Goal: Information Seeking & Learning: Check status

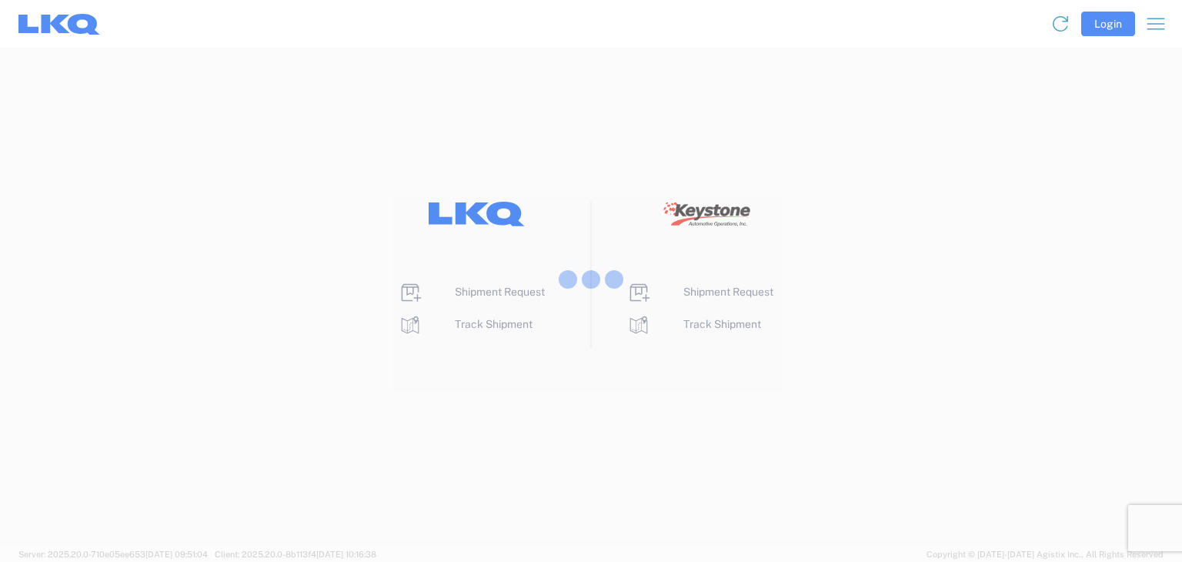
click at [1117, 25] on div at bounding box center [591, 281] width 1182 height 562
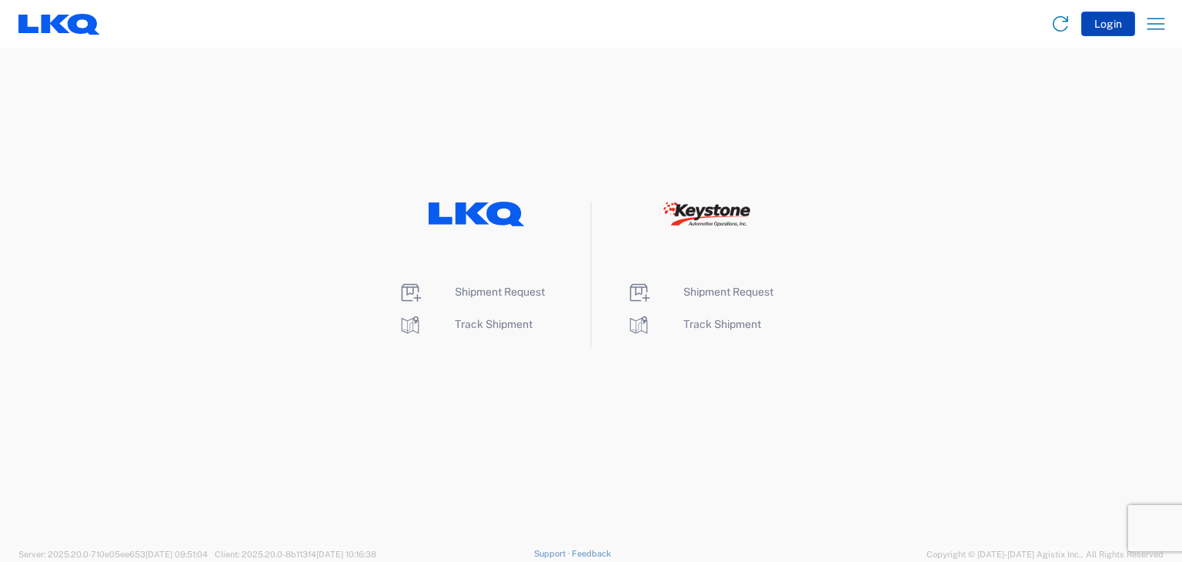
click at [1111, 28] on button "Login" at bounding box center [1108, 24] width 54 height 25
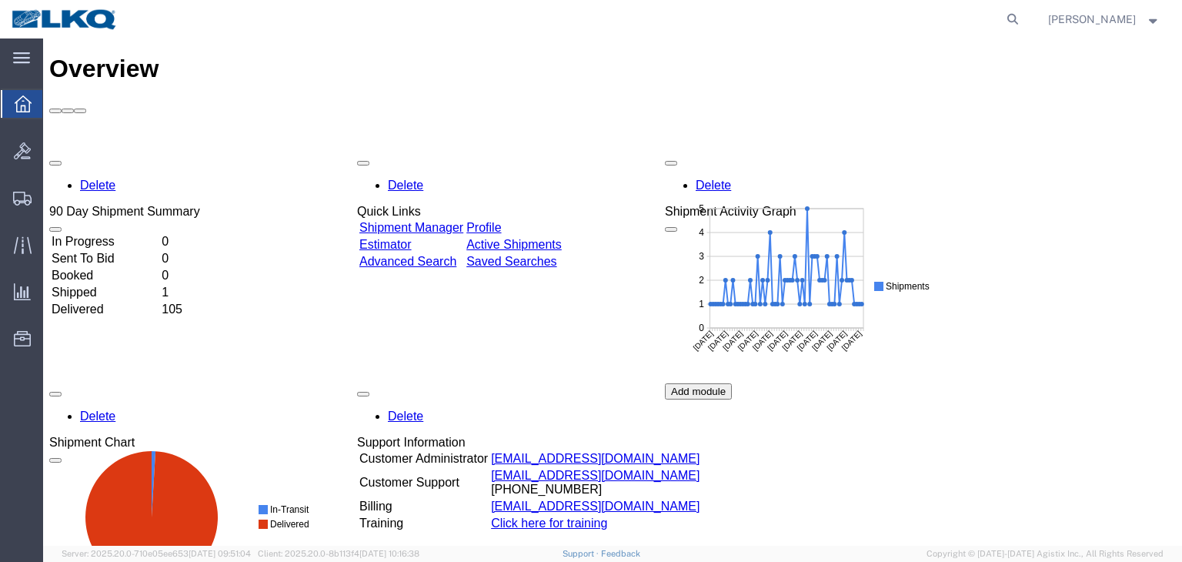
click at [102, 285] on td "Shipped" at bounding box center [105, 292] width 108 height 15
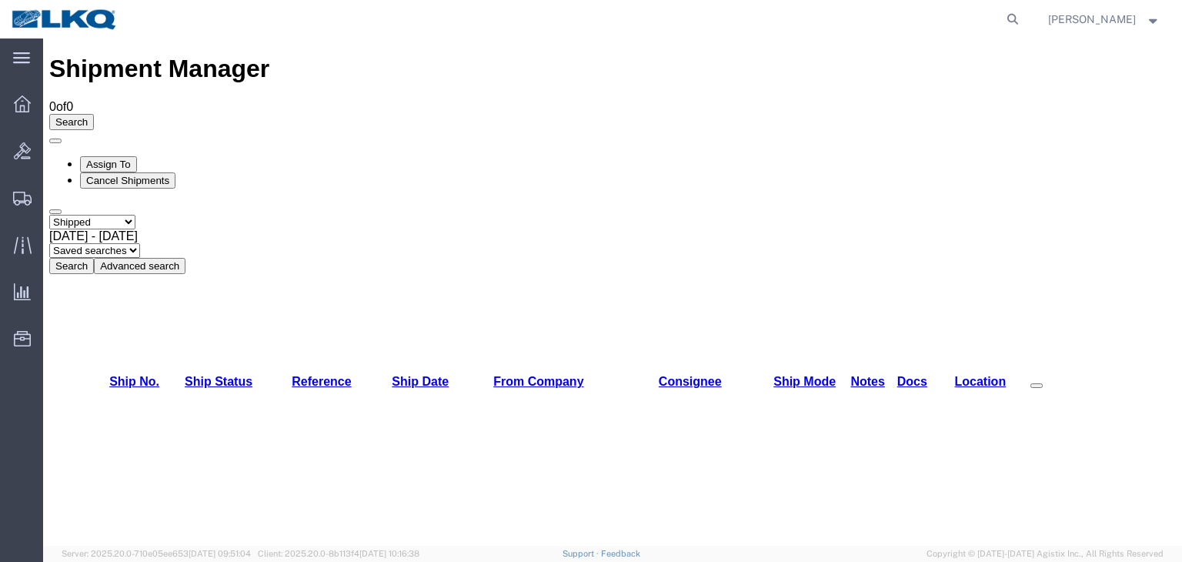
click at [135, 215] on select "Select status Active All Shipments Approved Booked Canceled Delivered Denied Ne…" at bounding box center [92, 222] width 86 height 15
select select
click at [49, 215] on select "Select status Active All Shipments Approved Booked Canceled Delivered Denied Ne…" at bounding box center [92, 222] width 86 height 15
click at [138, 229] on span "[DATE] - [DATE]" at bounding box center [93, 235] width 88 height 13
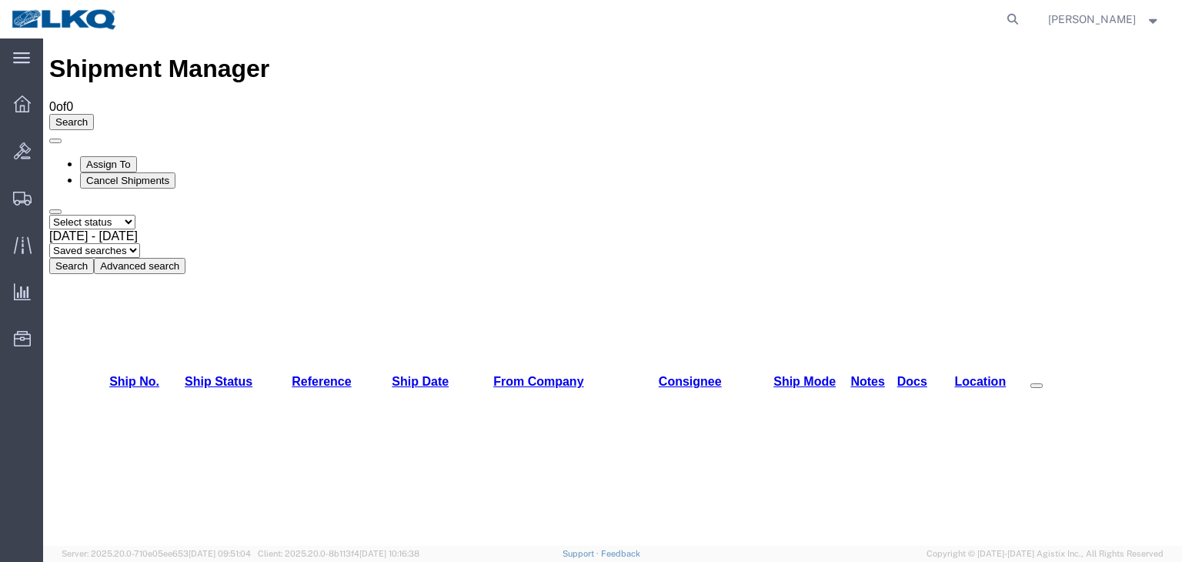
click at [94, 258] on button "Search" at bounding box center [71, 266] width 45 height 16
click at [135, 215] on select "Select status Active All Shipments Approved Booked Canceled Delivered Denied Ne…" at bounding box center [92, 222] width 86 height 15
select select "ALL"
click at [49, 215] on select "Select status Active All Shipments Approved Booked Canceled Delivered Denied Ne…" at bounding box center [92, 222] width 86 height 15
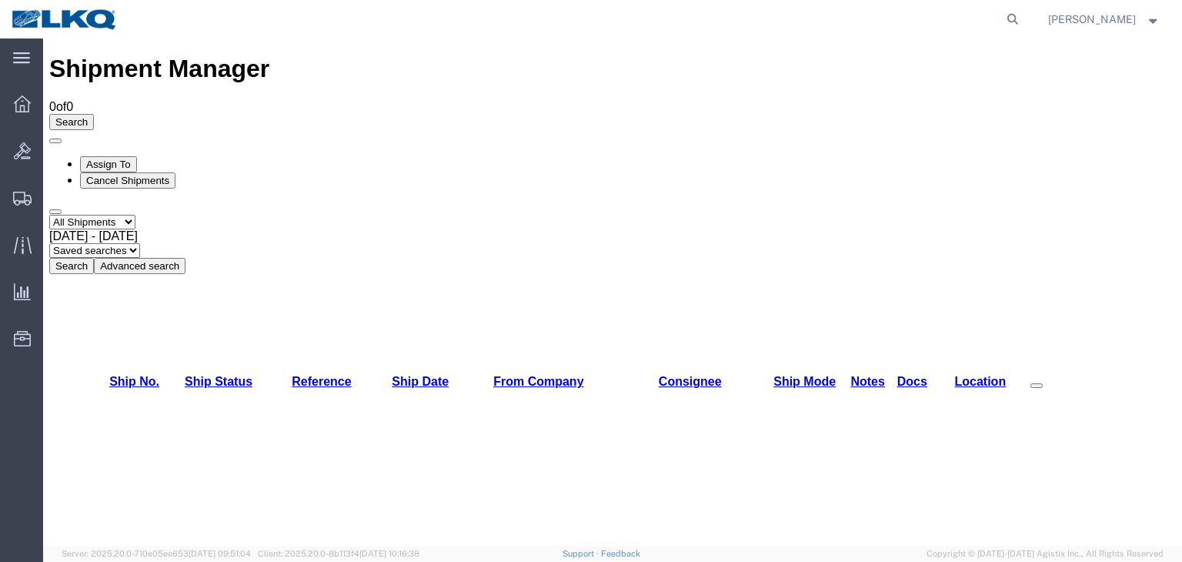
click at [94, 258] on button "Search" at bounding box center [71, 266] width 45 height 16
click at [320, 229] on div "Oct 1st 2025 - Oct 7th 2025" at bounding box center [612, 236] width 1126 height 14
click at [94, 258] on button "Search" at bounding box center [71, 266] width 45 height 16
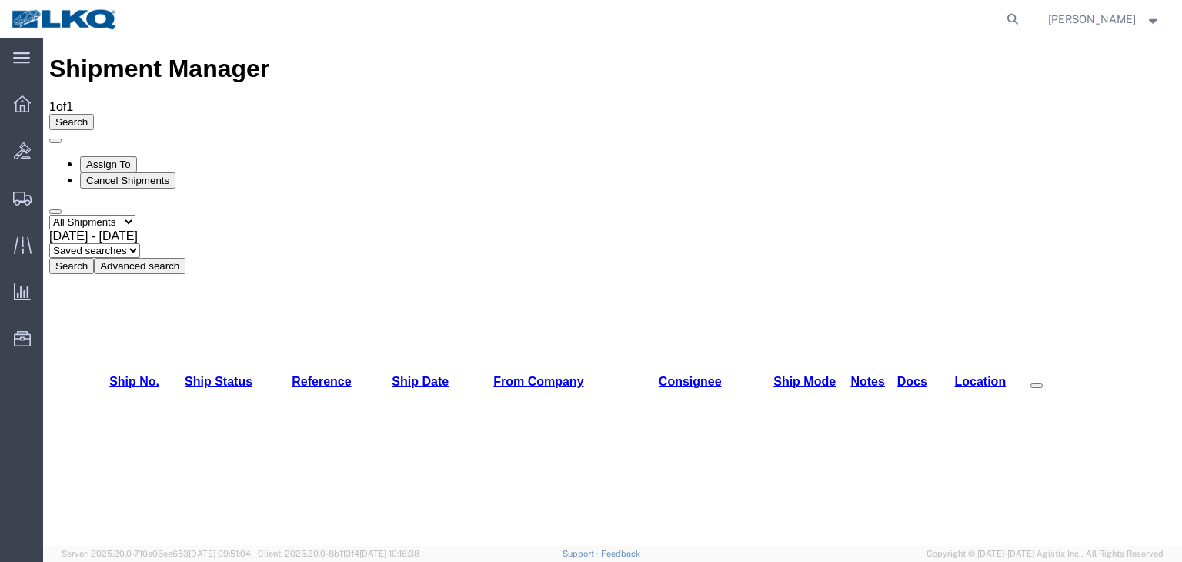
click at [417, 55] on div "Shipment Manager 1 of 1 Search Assign To Cancel Shipments Select status Active …" at bounding box center [612, 164] width 1126 height 219
click at [135, 215] on select "Select status Active All Shipments Approved Booked Canceled Delivered Denied Ne…" at bounding box center [92, 222] width 86 height 15
click at [49, 215] on select "Select status Active All Shipments Approved Booked Canceled Delivered Denied Ne…" at bounding box center [92, 222] width 86 height 15
drag, startPoint x: 235, startPoint y: 247, endPoint x: 231, endPoint y: 239, distance: 9.3
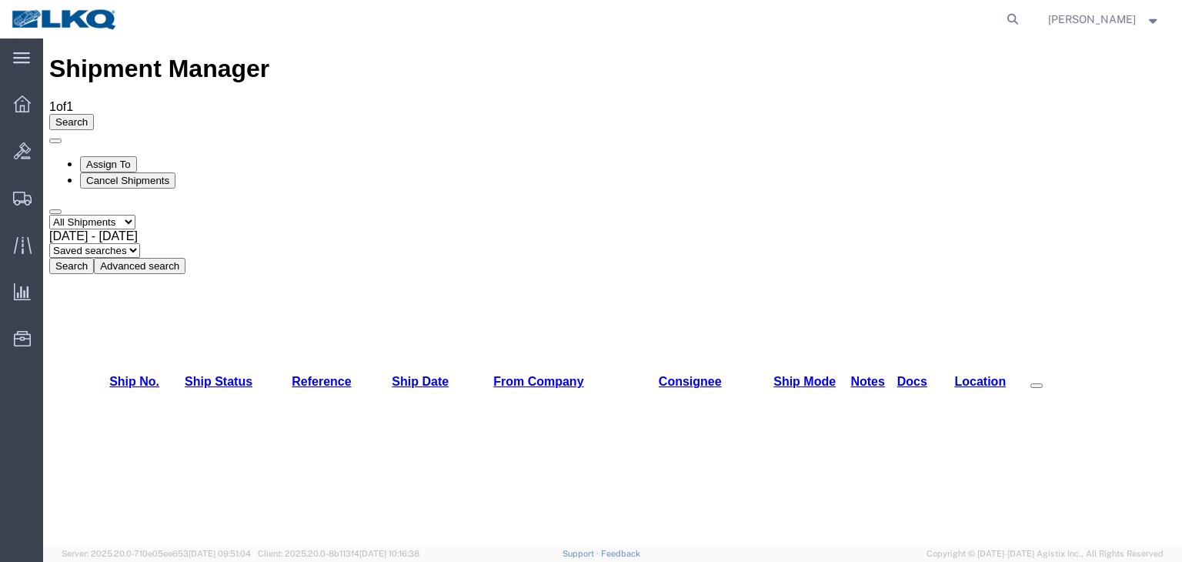
click at [135, 215] on select "Select status Active All Shipments Approved Booked Canceled Delivered Denied Ne…" at bounding box center [92, 222] width 86 height 15
select select "RECENTACTIVE"
click at [49, 215] on select "Select status Active All Shipments Approved Booked Canceled Delivered Denied Ne…" at bounding box center [92, 222] width 86 height 15
click at [94, 258] on button "Search" at bounding box center [71, 266] width 45 height 16
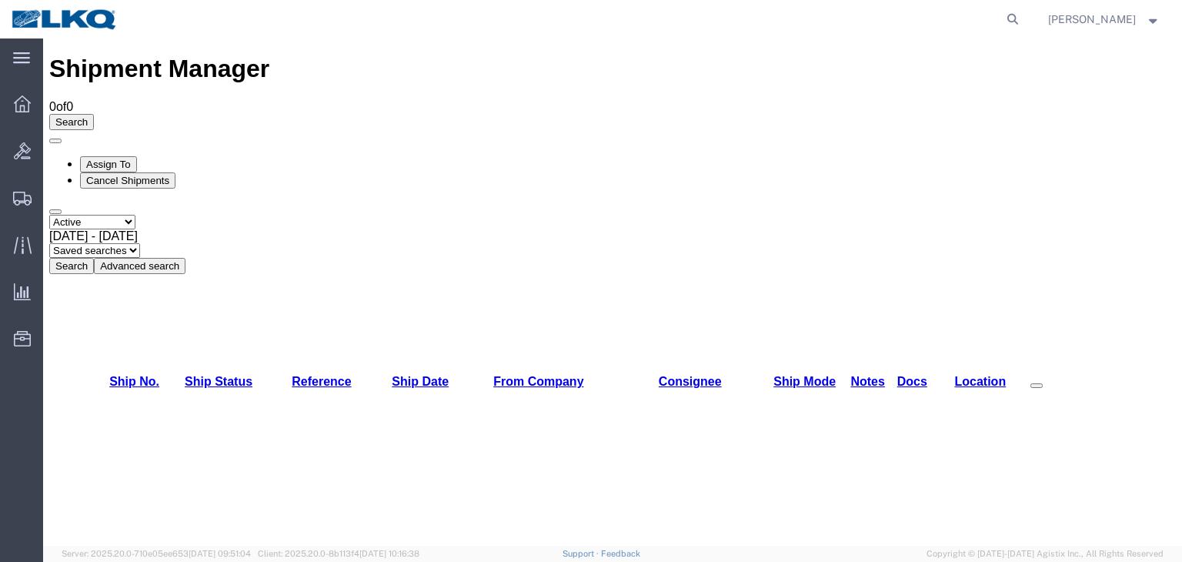
click at [135, 215] on select "Select status Active All Shipments Approved Booked Canceled Delivered Denied Ne…" at bounding box center [92, 222] width 86 height 15
click at [49, 215] on select "Select status Active All Shipments Approved Booked Canceled Delivered Denied Ne…" at bounding box center [92, 222] width 86 height 15
click at [135, 215] on select "Select status Active All Shipments Approved Booked Canceled Delivered Denied Ne…" at bounding box center [92, 222] width 86 height 15
select select "RECENTACTIVE"
click at [49, 215] on select "Select status Active All Shipments Approved Booked Canceled Delivered Denied Ne…" at bounding box center [92, 222] width 86 height 15
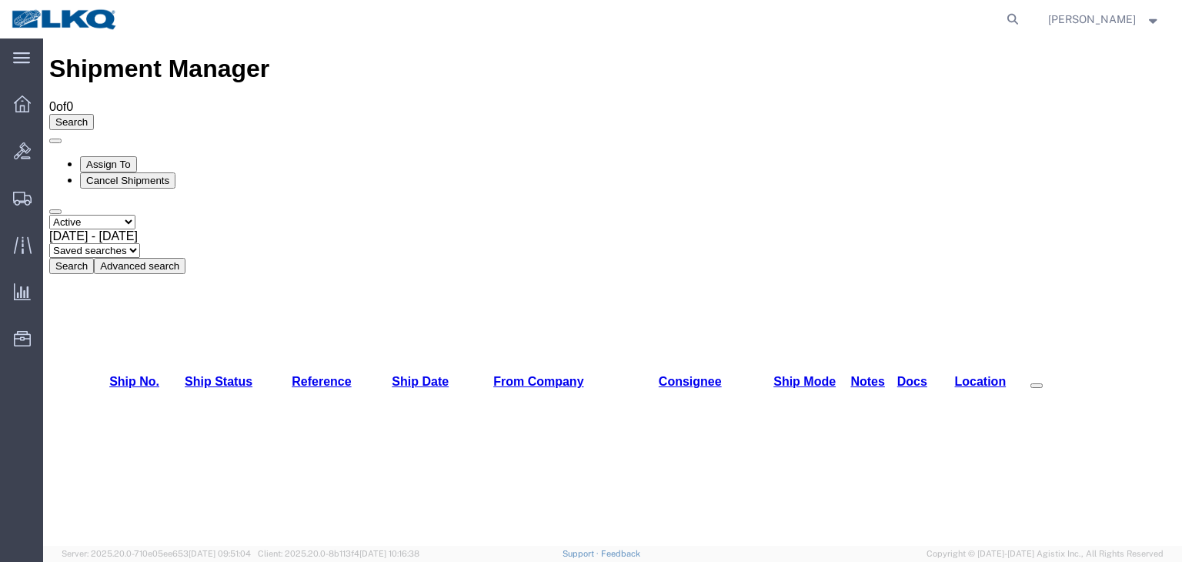
click at [94, 258] on button "Search" at bounding box center [71, 266] width 45 height 16
click at [23, 105] on icon at bounding box center [22, 103] width 17 height 17
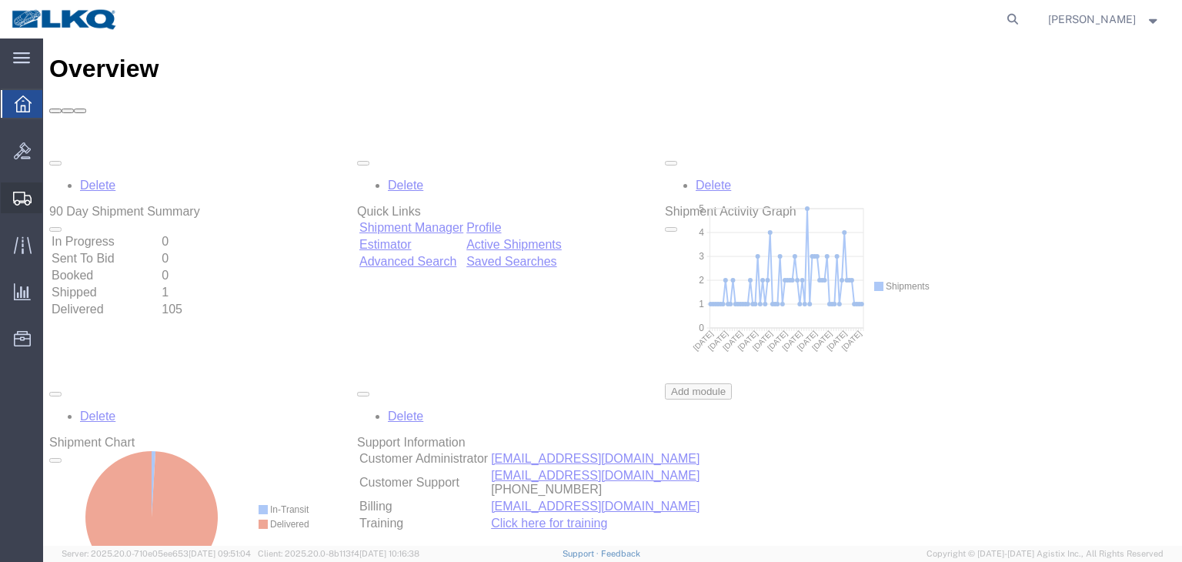
click at [22, 197] on icon at bounding box center [22, 199] width 18 height 14
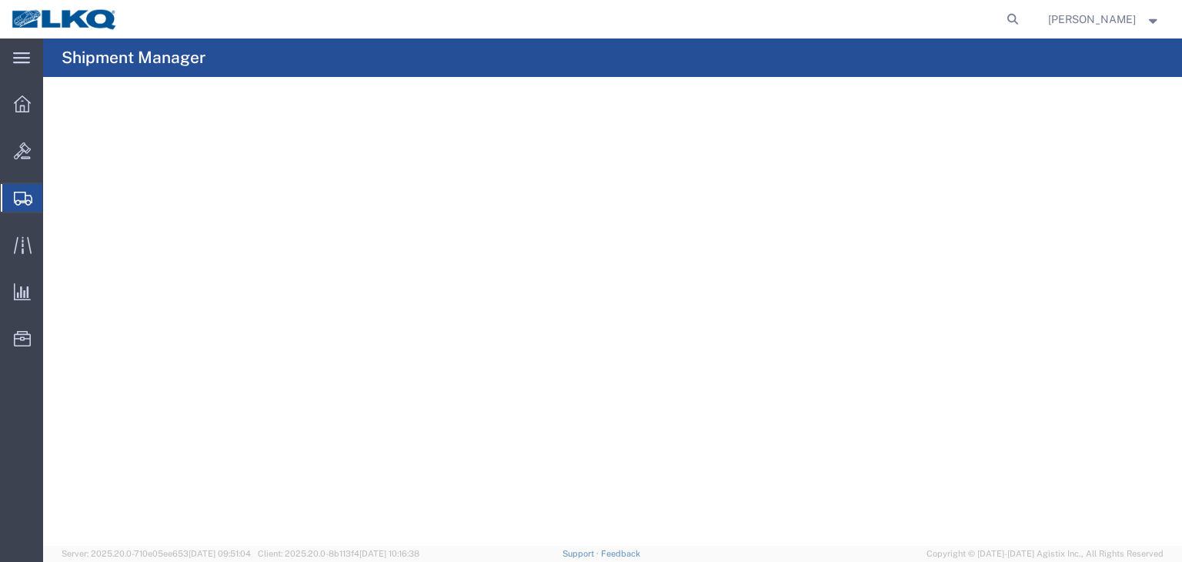
click at [55, 202] on span "Shipments" at bounding box center [48, 197] width 12 height 31
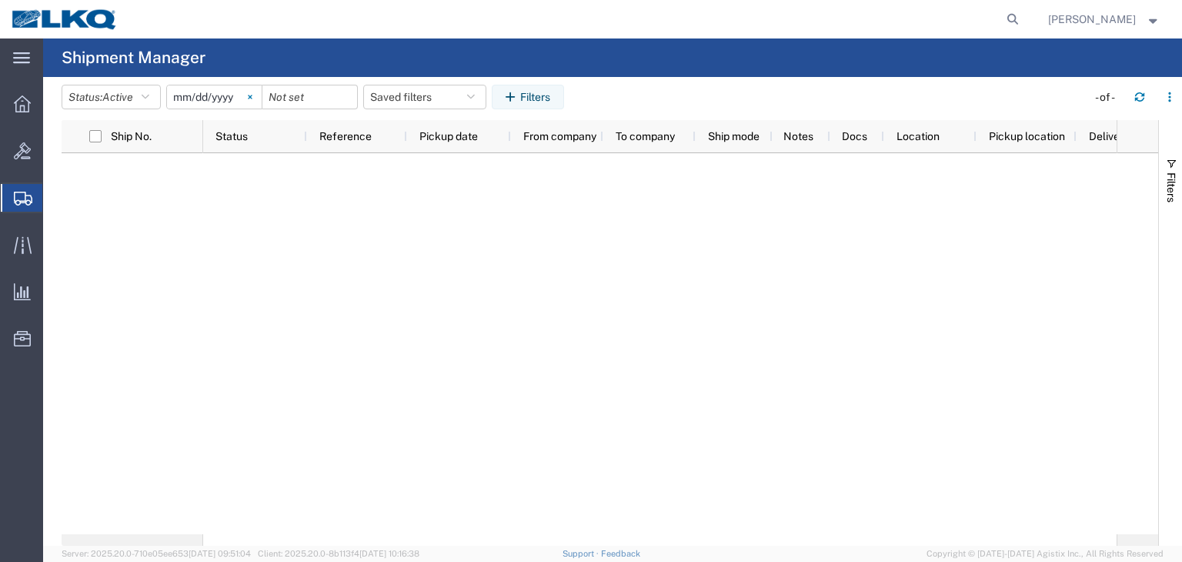
click at [252, 96] on icon at bounding box center [250, 97] width 4 height 4
click at [550, 92] on button "Filters" at bounding box center [528, 97] width 72 height 25
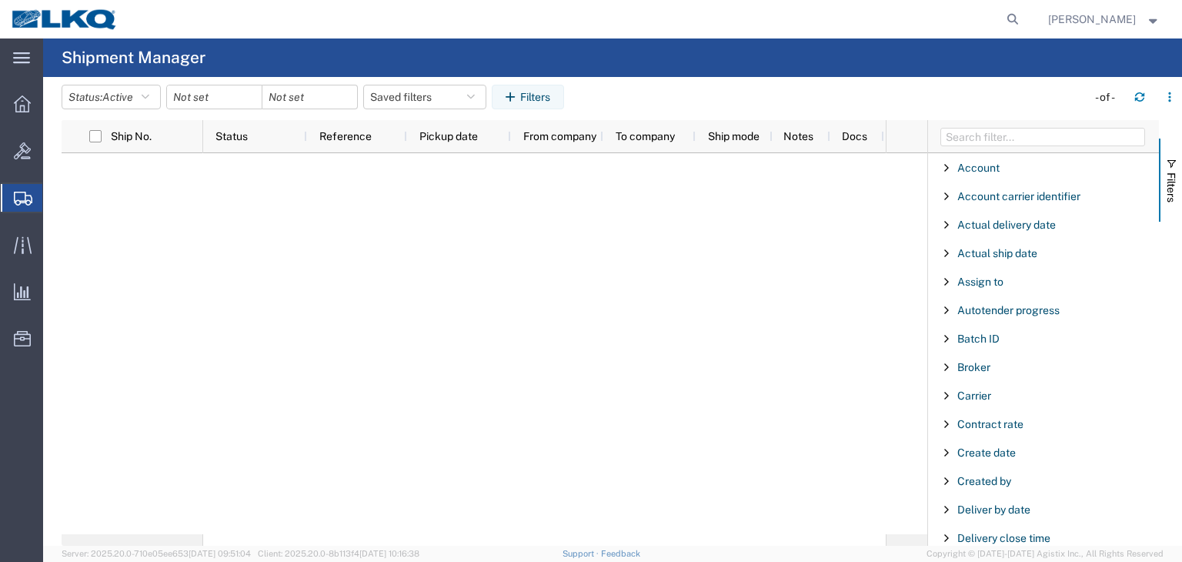
click at [741, 259] on div at bounding box center [544, 343] width 682 height 381
drag, startPoint x: 218, startPoint y: 240, endPoint x: 195, endPoint y: 192, distance: 53.0
click at [218, 239] on div at bounding box center [544, 343] width 682 height 381
click at [93, 134] on input "checkbox" at bounding box center [95, 136] width 12 height 12
click at [89, 136] on input "checkbox" at bounding box center [95, 136] width 12 height 12
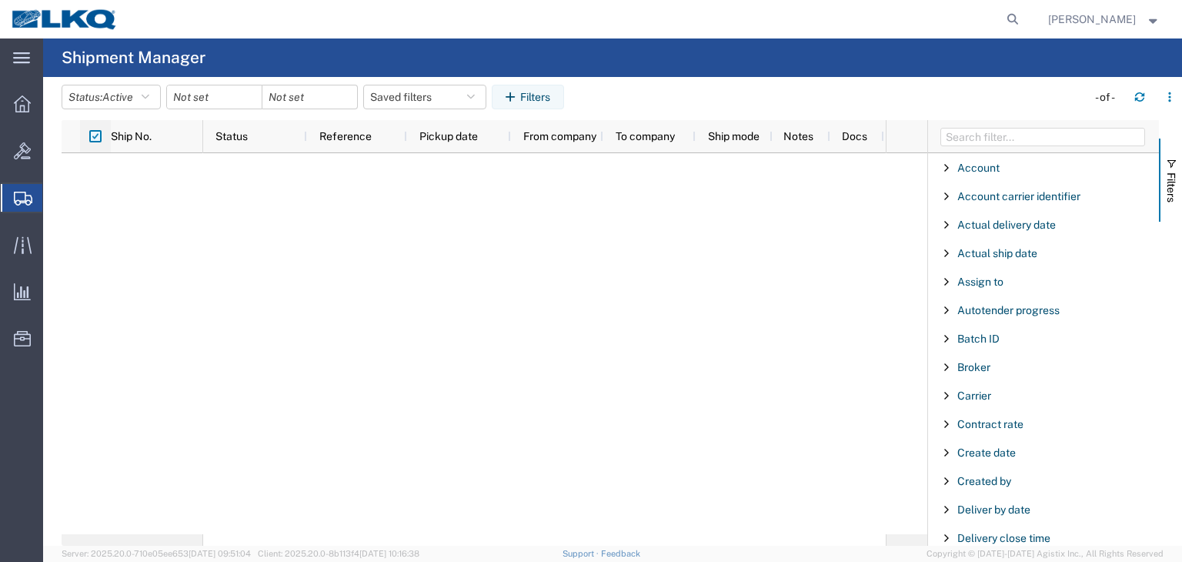
checkbox input "false"
click at [142, 97] on button "Status: Active" at bounding box center [111, 97] width 99 height 25
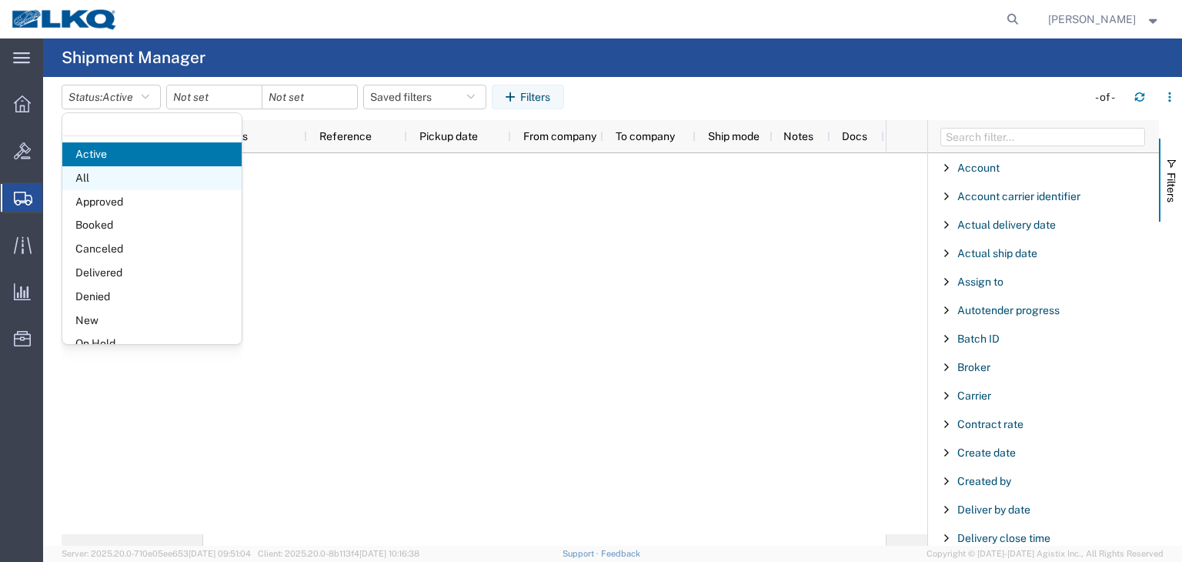
click at [130, 179] on span "All" at bounding box center [151, 178] width 179 height 24
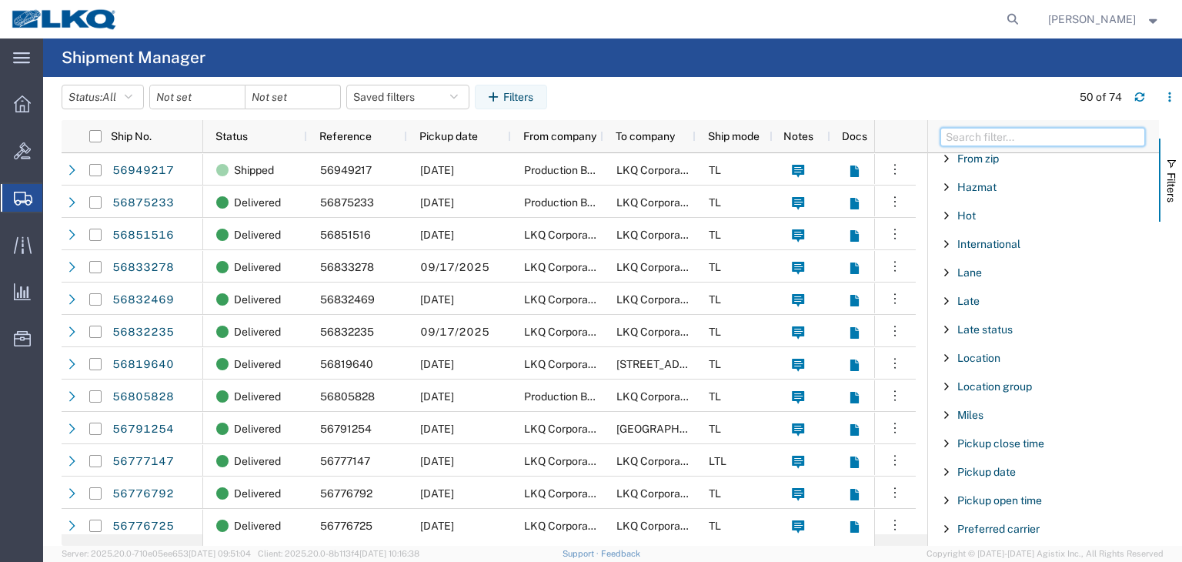
click at [1006, 140] on input "Filter Columns Input" at bounding box center [1042, 137] width 205 height 18
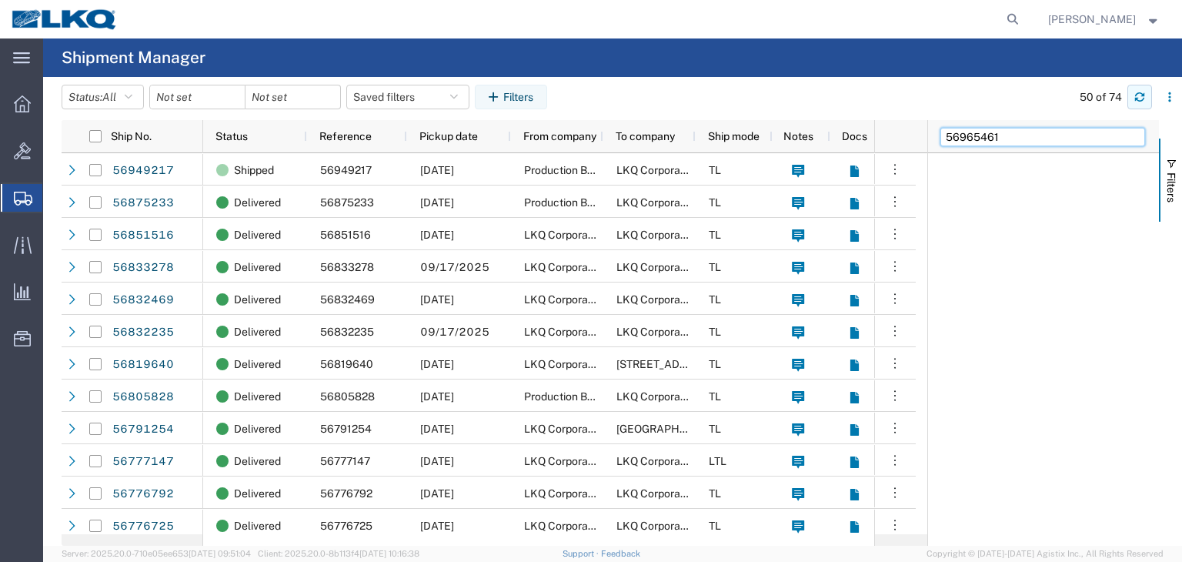
type input "56965461"
click at [1139, 98] on icon "button" at bounding box center [1139, 97] width 11 height 11
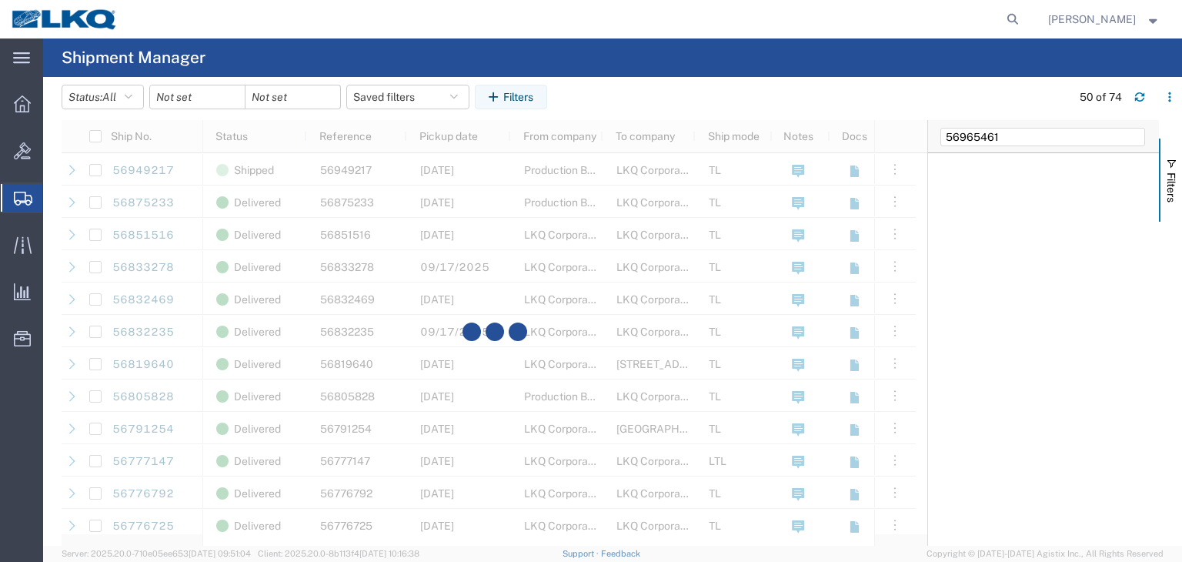
click at [679, 98] on agx-table-filter-chips "Status: All Active All Approved Booked Canceled Delivered Denied New On Hold Pe…" at bounding box center [563, 102] width 1002 height 35
click at [1016, 139] on input "56965461" at bounding box center [1042, 137] width 205 height 18
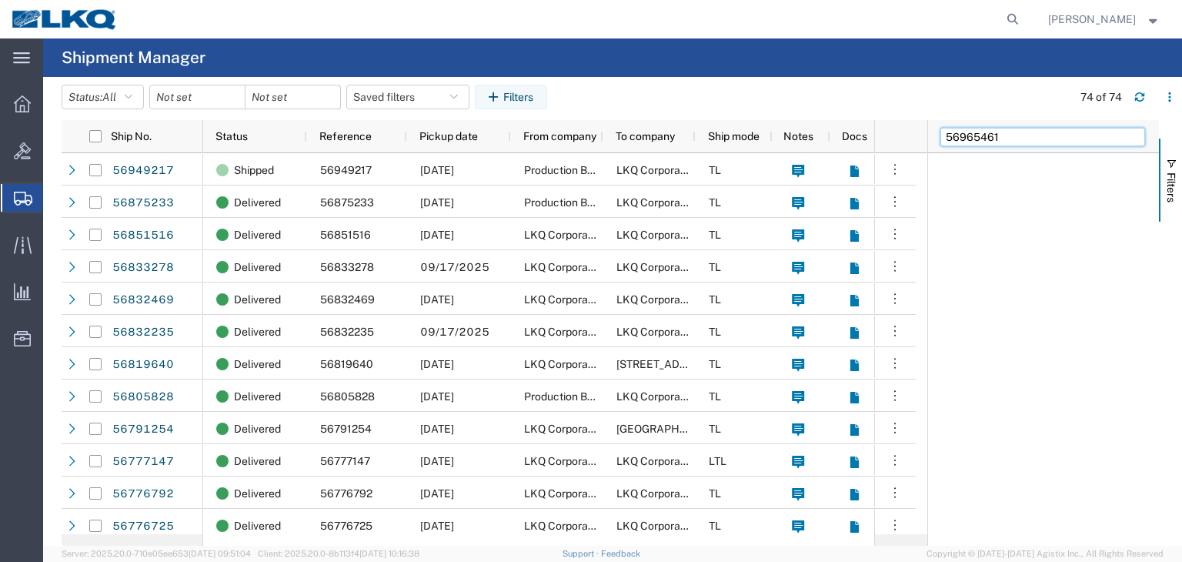
click at [1015, 134] on input "56965461" at bounding box center [1042, 137] width 205 height 18
click at [24, 102] on icon at bounding box center [22, 103] width 17 height 17
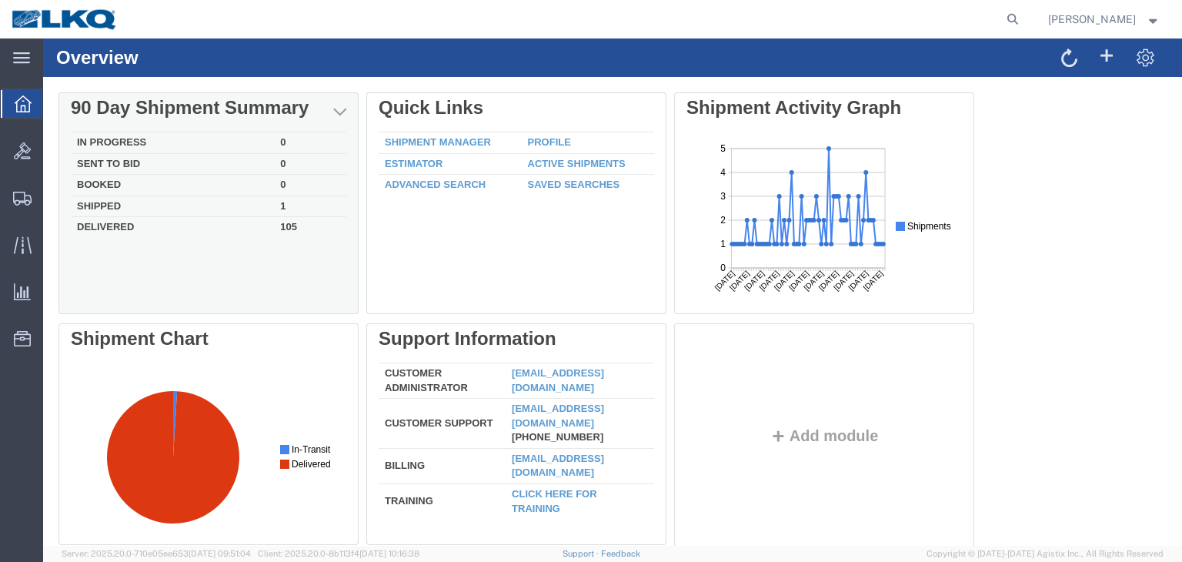
click at [90, 182] on td "Booked" at bounding box center [172, 186] width 203 height 22
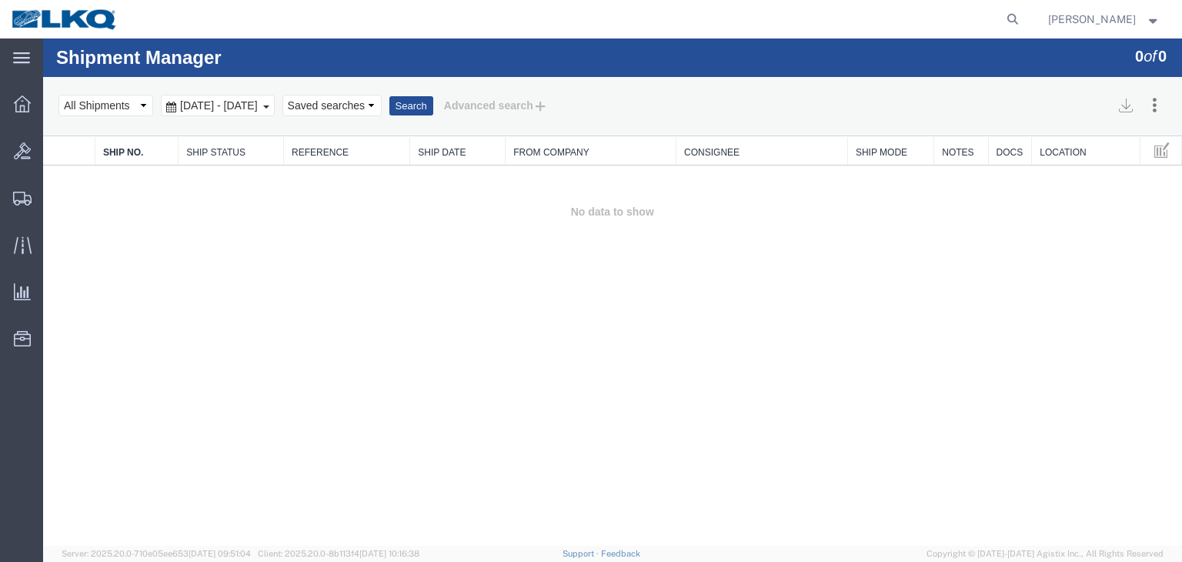
click at [262, 103] on span "Sep 1st 2025 - Sep 30th 2025" at bounding box center [218, 105] width 85 height 12
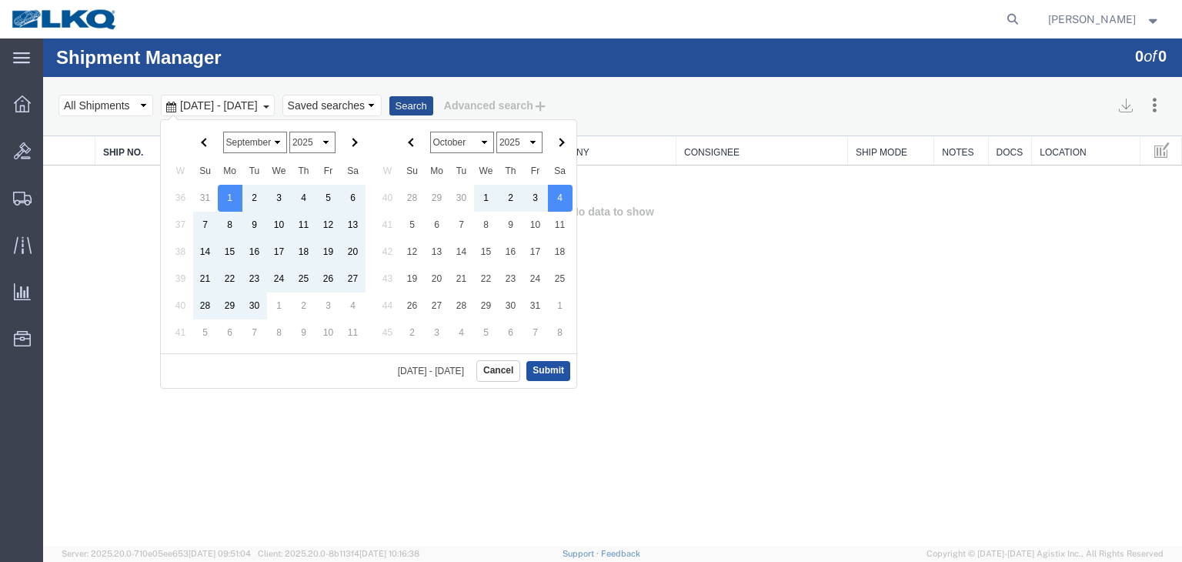
click at [554, 371] on button "Submit" at bounding box center [548, 370] width 44 height 19
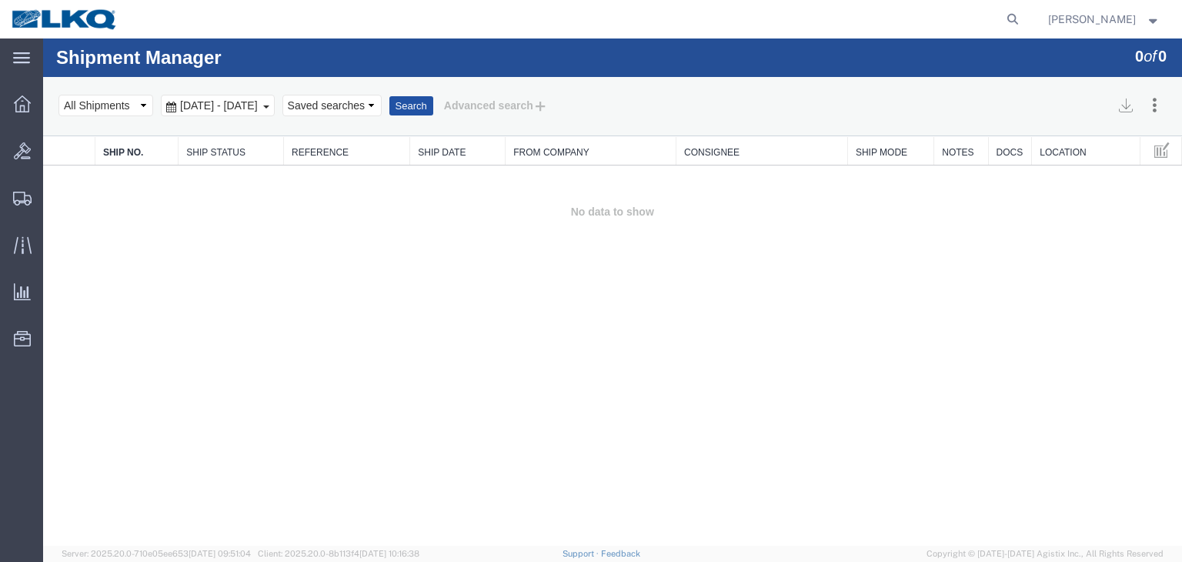
click at [433, 105] on button "Search" at bounding box center [411, 106] width 44 height 20
